Goal: Information Seeking & Learning: Learn about a topic

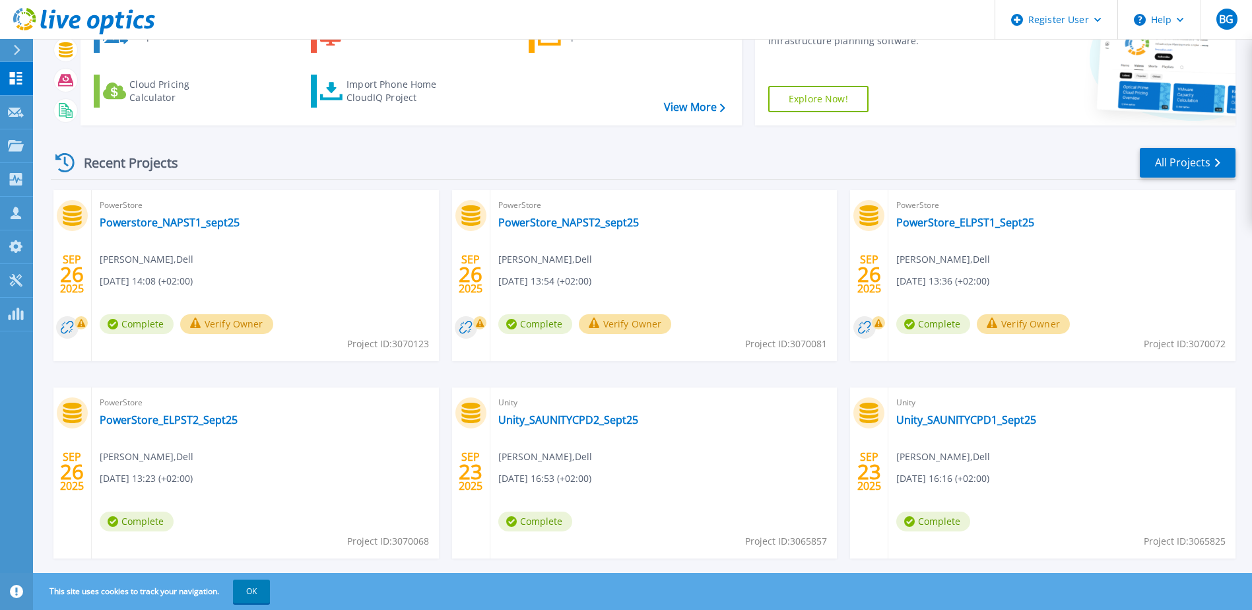
scroll to position [121, 0]
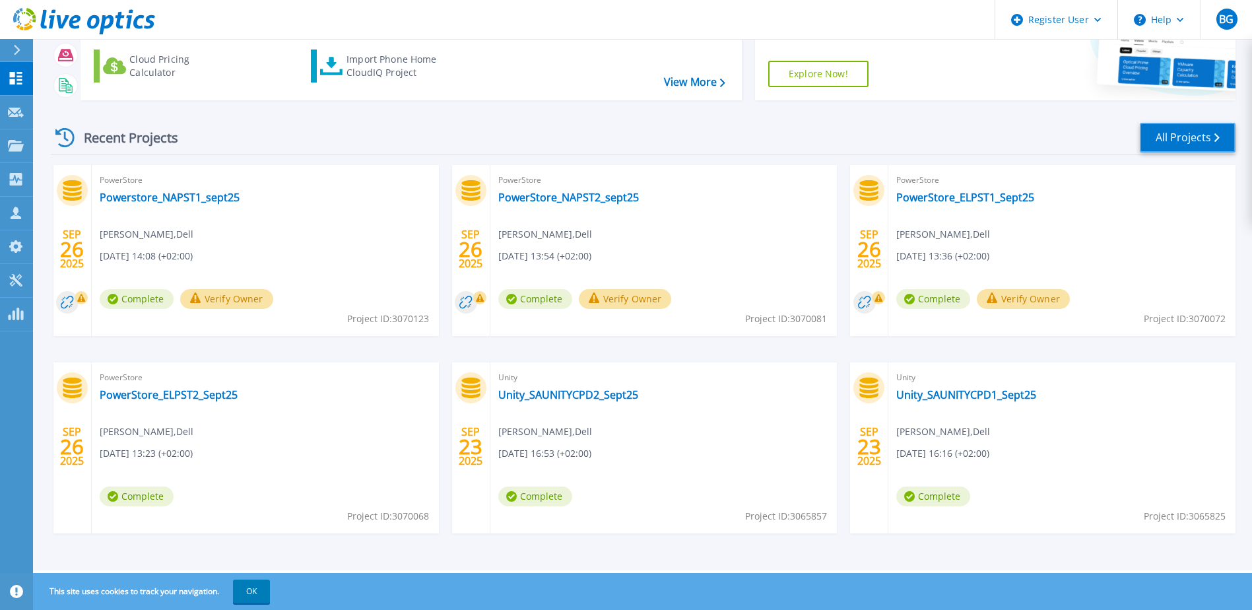
click at [1171, 137] on link "All Projects" at bounding box center [1188, 138] width 96 height 30
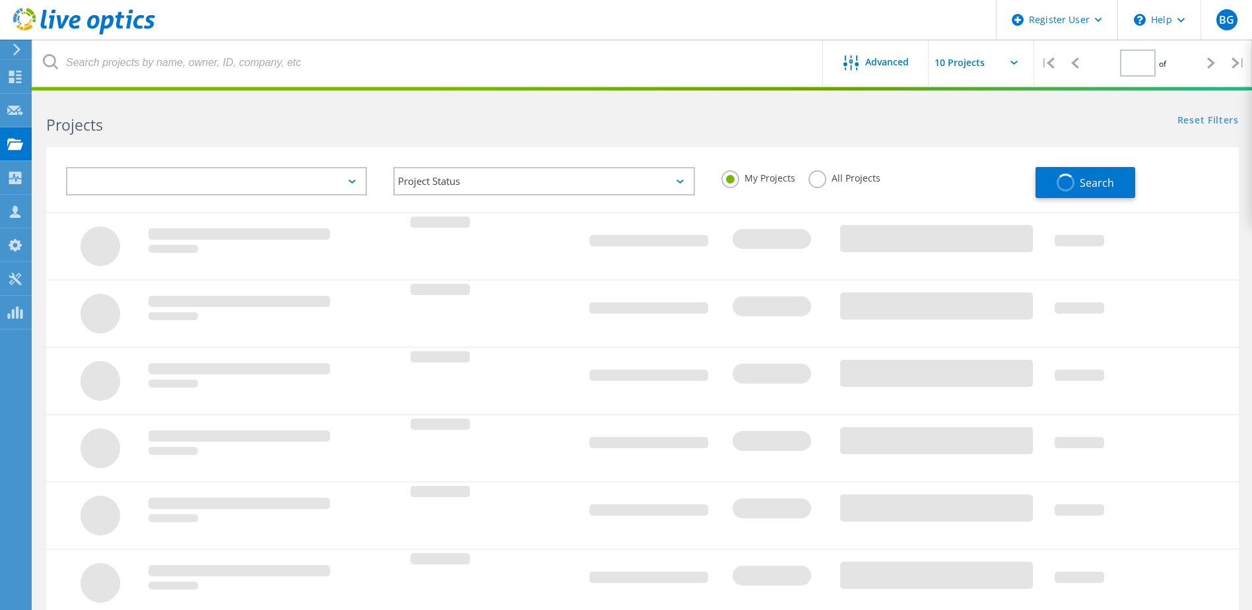
type input "1"
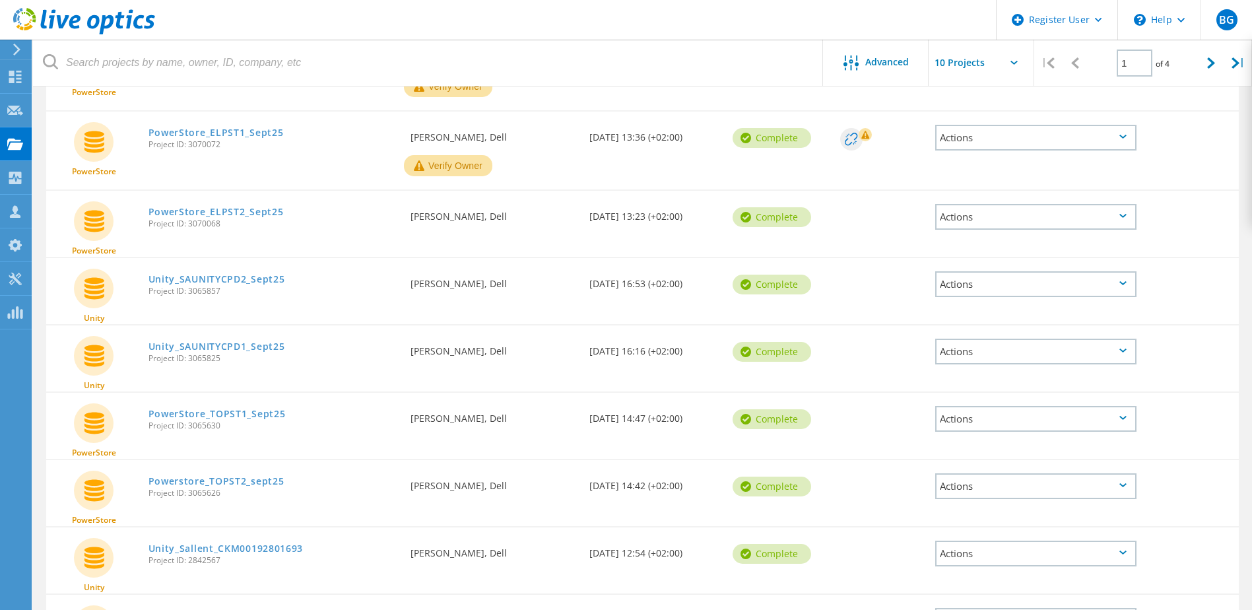
scroll to position [330, 0]
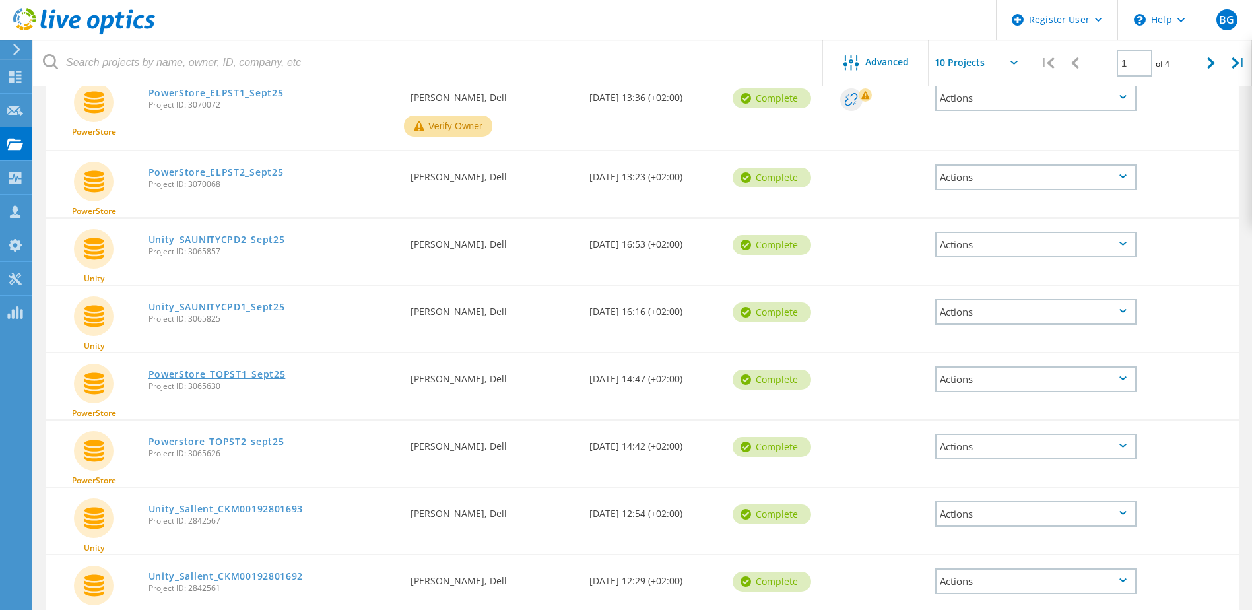
click at [255, 371] on link "PowerStore_TOPST1_Sept25" at bounding box center [216, 374] width 137 height 9
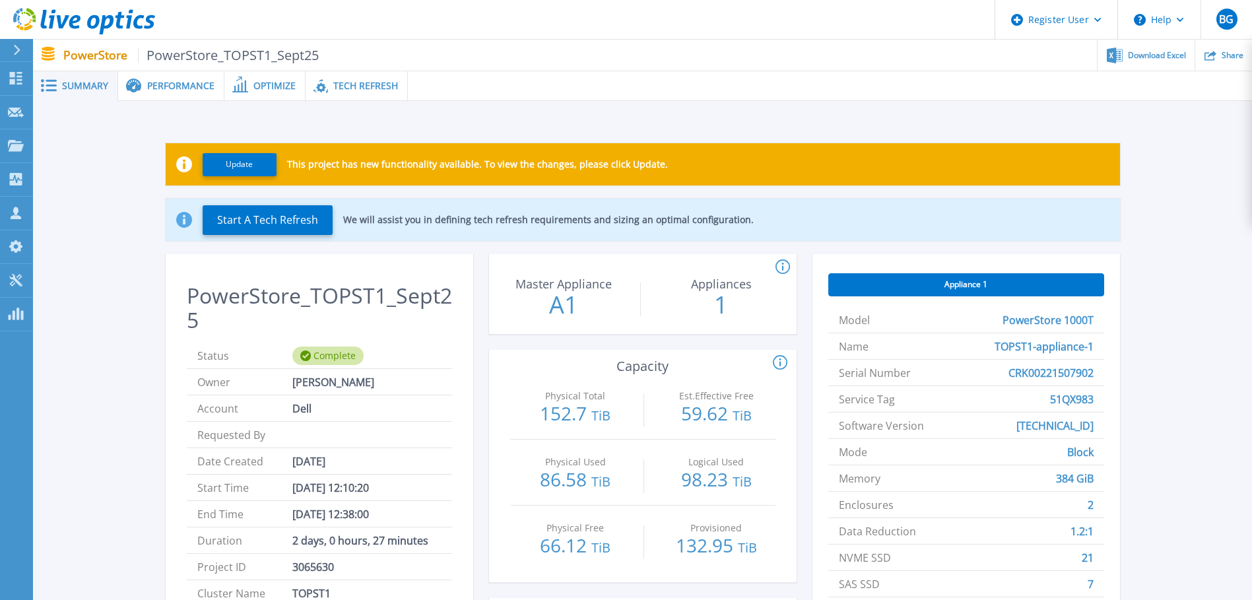
click at [158, 86] on span "Performance" at bounding box center [180, 85] width 67 height 9
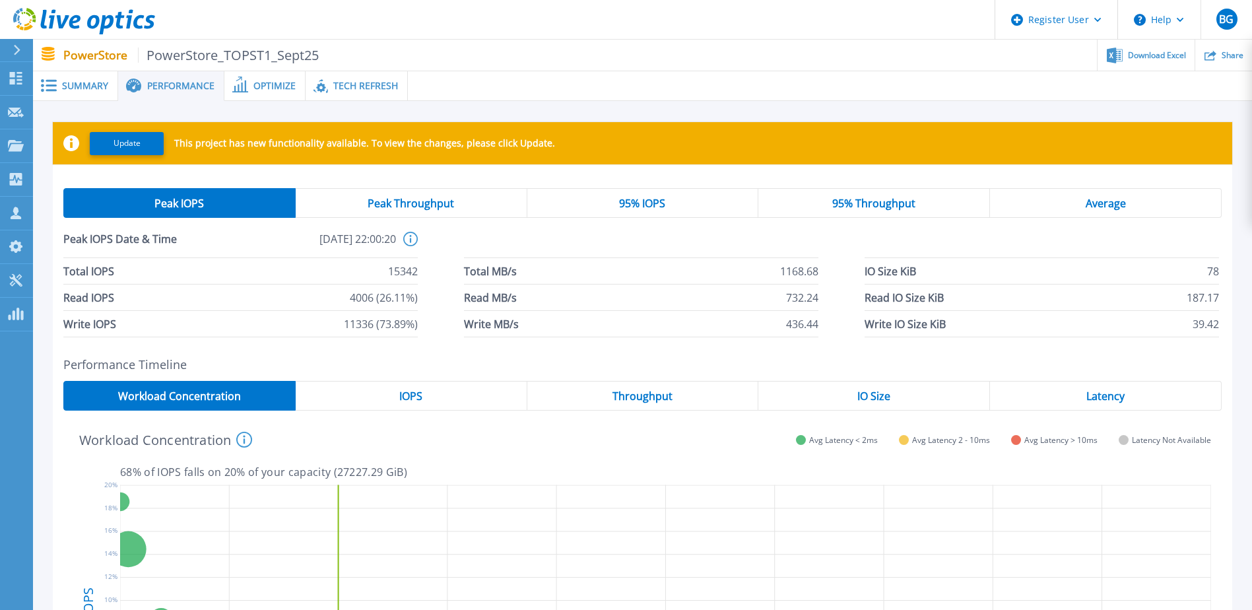
click at [247, 91] on span at bounding box center [238, 85] width 29 height 13
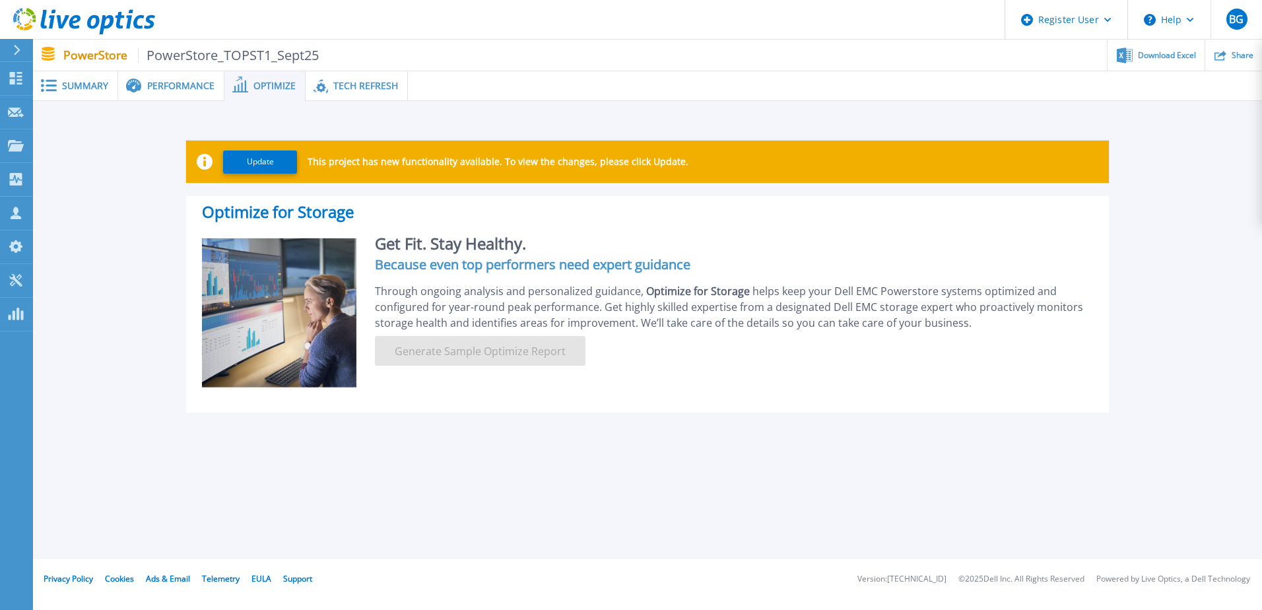
click at [67, 83] on span "Summary" at bounding box center [85, 85] width 46 height 9
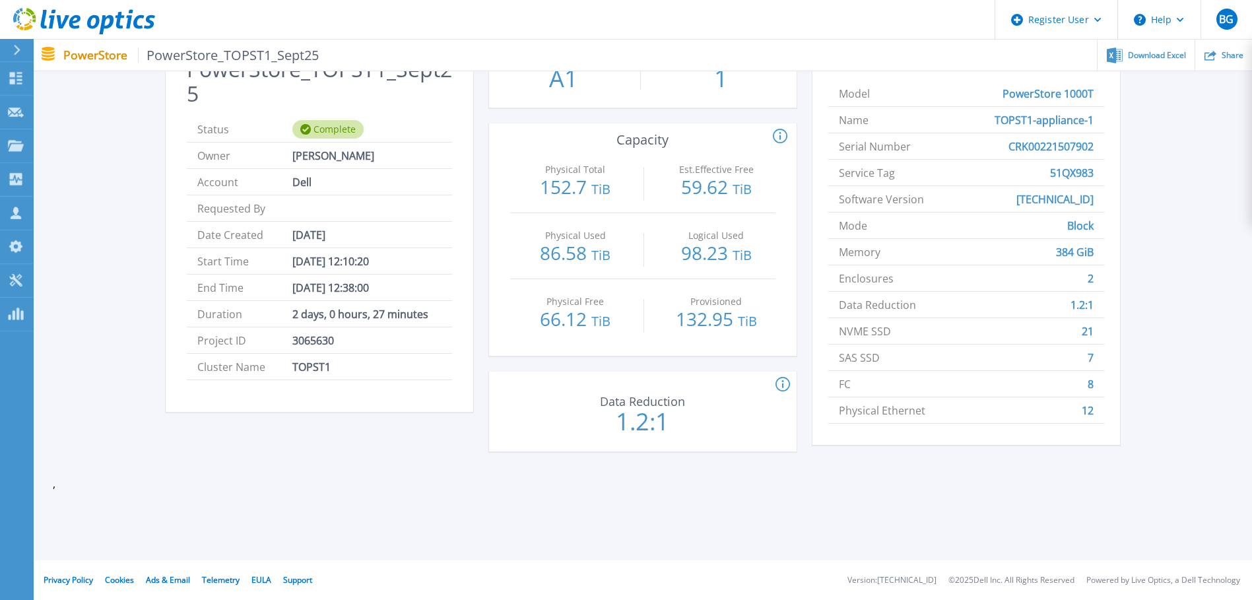
scroll to position [94, 0]
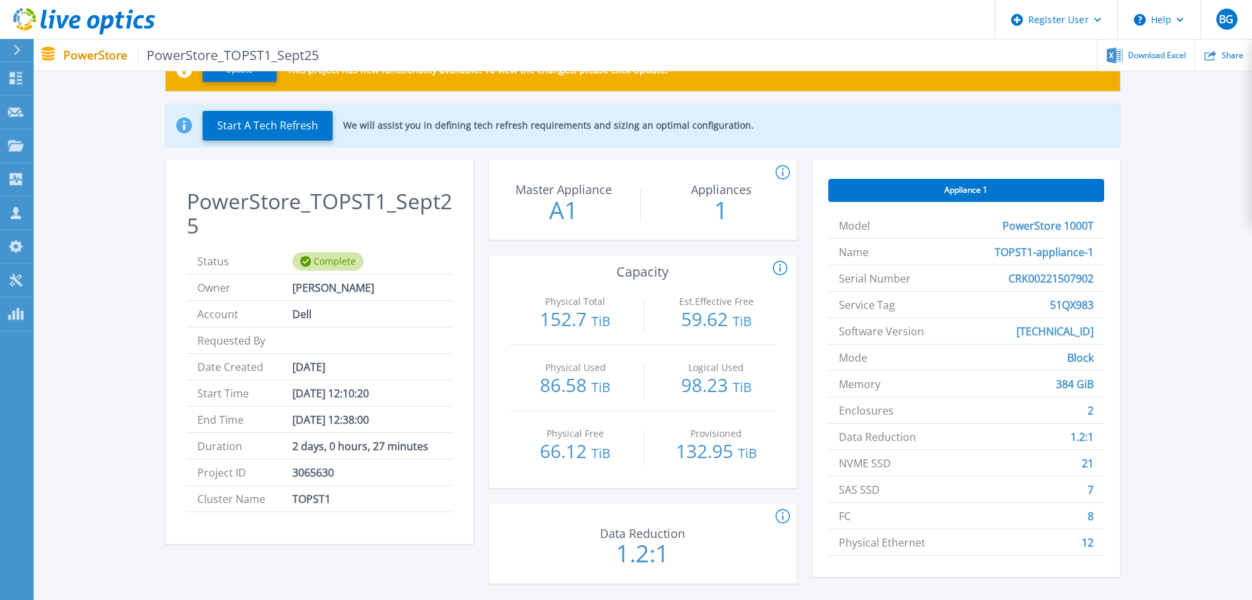
click at [1069, 281] on span "CRK00221507902" at bounding box center [1050, 278] width 85 height 26
copy span "CRK00221507902"
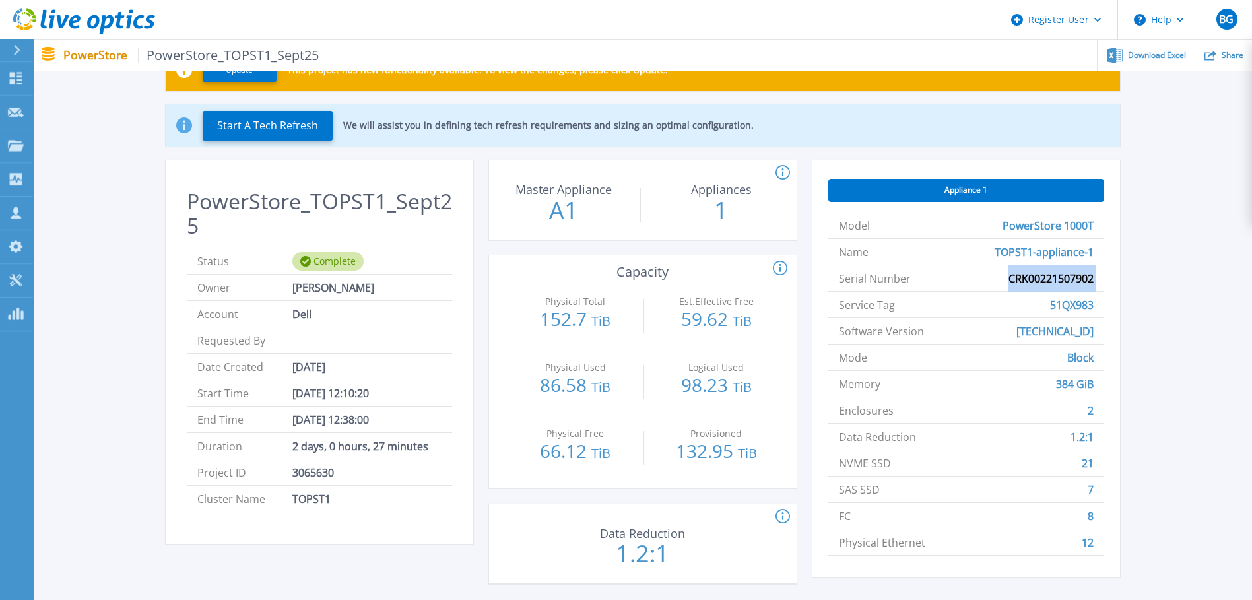
click at [1098, 239] on li "Name TOPST1-appliance-1" at bounding box center [966, 252] width 276 height 26
click at [1067, 306] on span "51QX983" at bounding box center [1072, 305] width 44 height 26
copy span "51QX983"
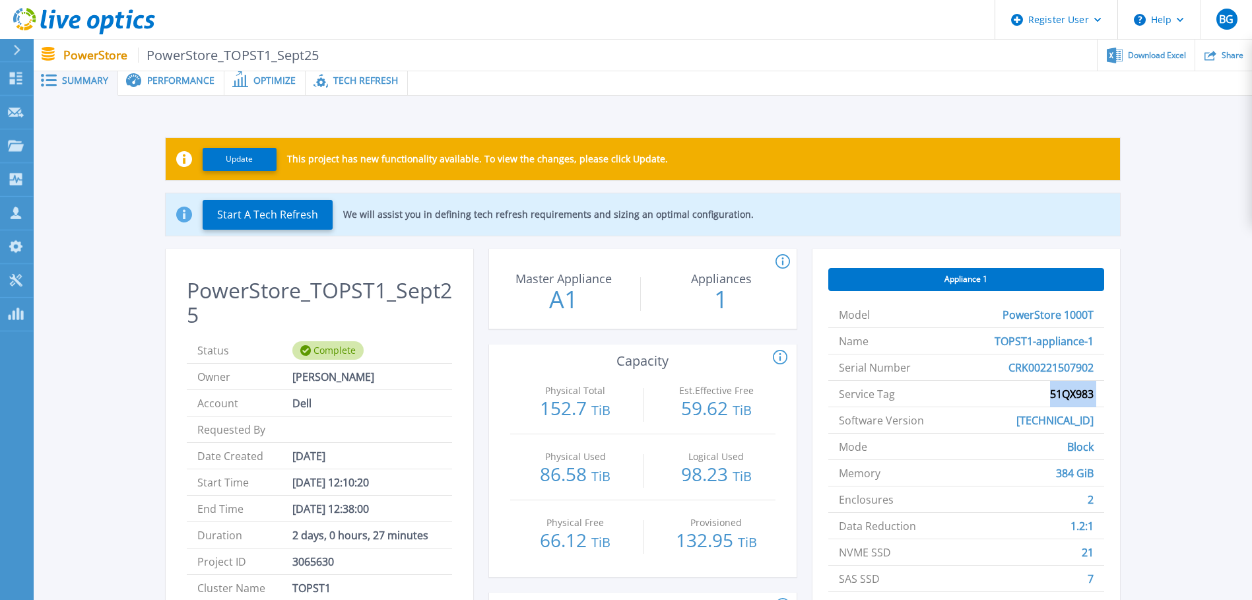
scroll to position [0, 0]
